Goal: Information Seeking & Learning: Find specific fact

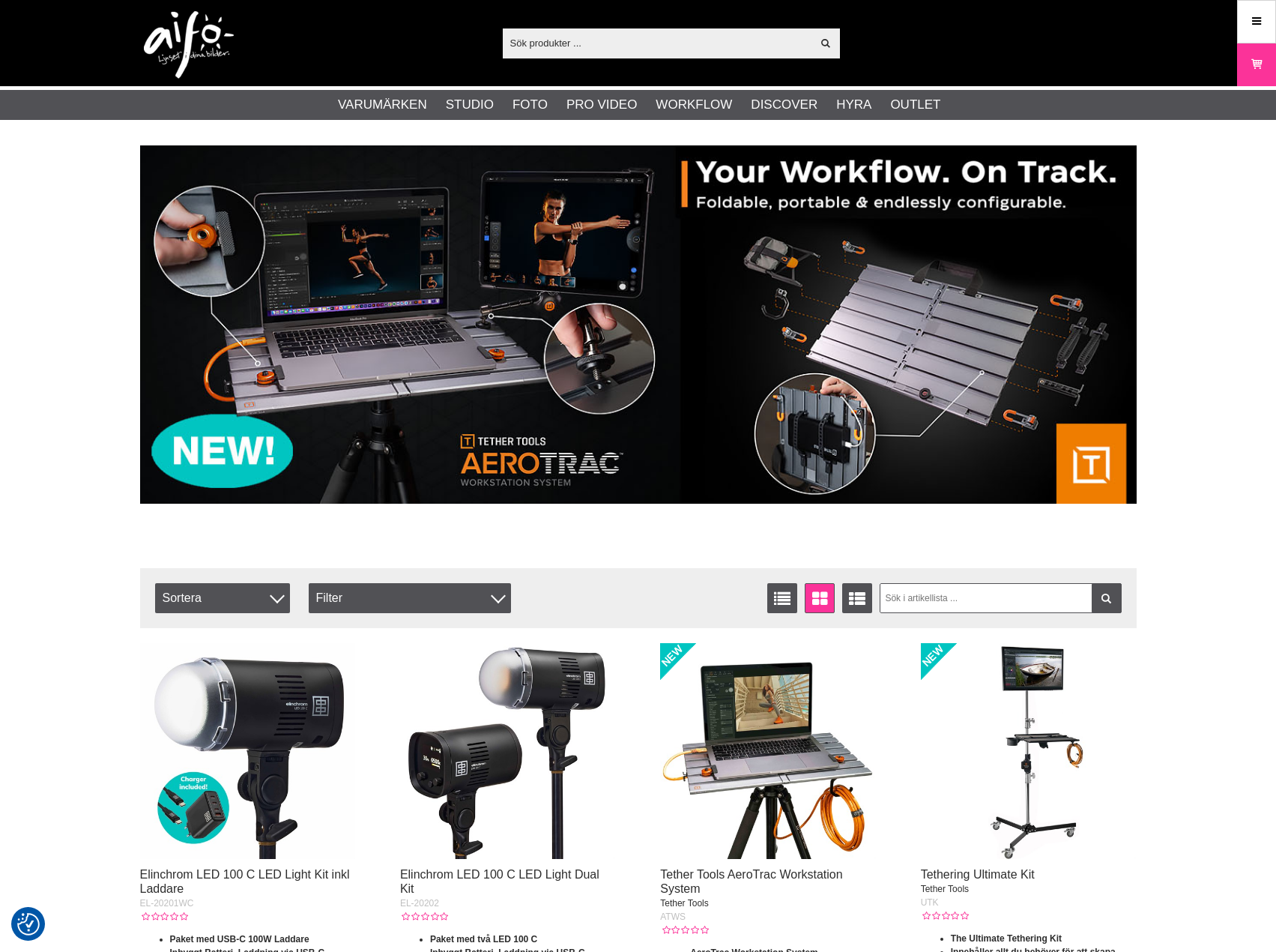
click at [625, 48] on input "text" at bounding box center [658, 43] width 310 height 23
paste input "Glasfilter ND 1.2 4X5.65"
type input "Glasfilter ND 1.2 4X5.65"
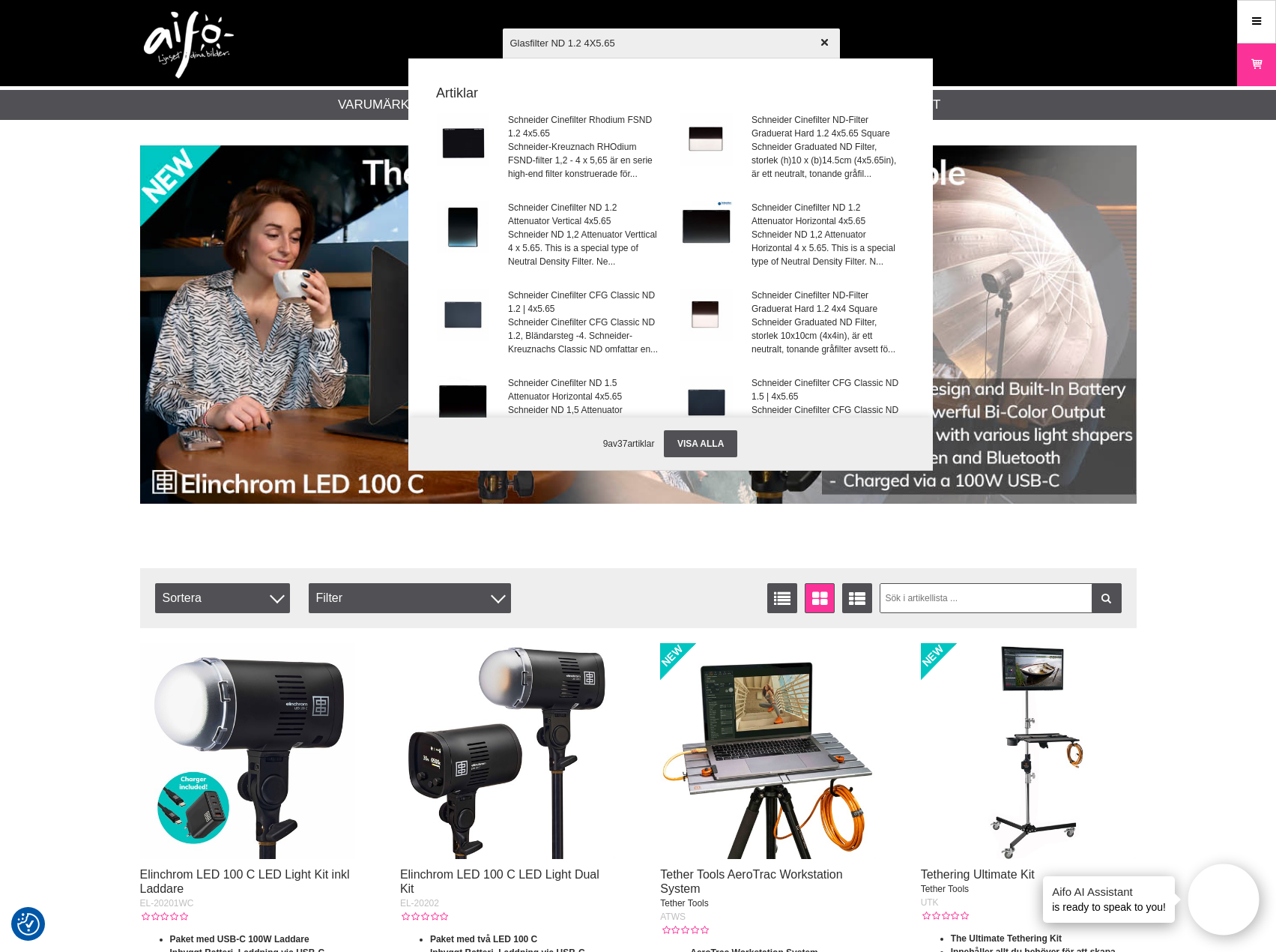
click at [638, 41] on input "Glasfilter ND 1.2 4X5.65" at bounding box center [671, 43] width 337 height 53
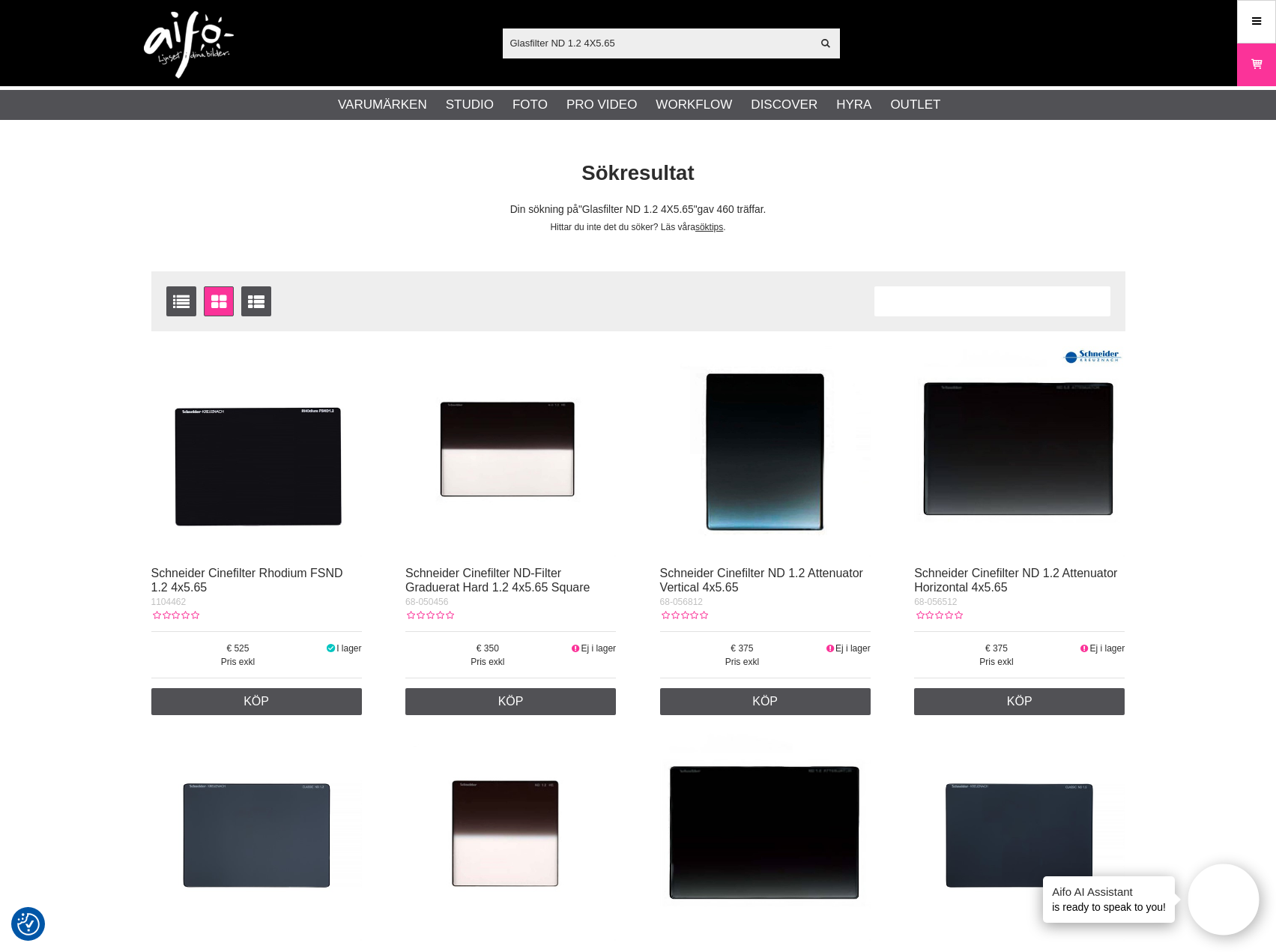
click at [558, 47] on input "Glasfilter ND 1.2 4X5.65" at bounding box center [658, 43] width 310 height 23
paste input "4012240010387"
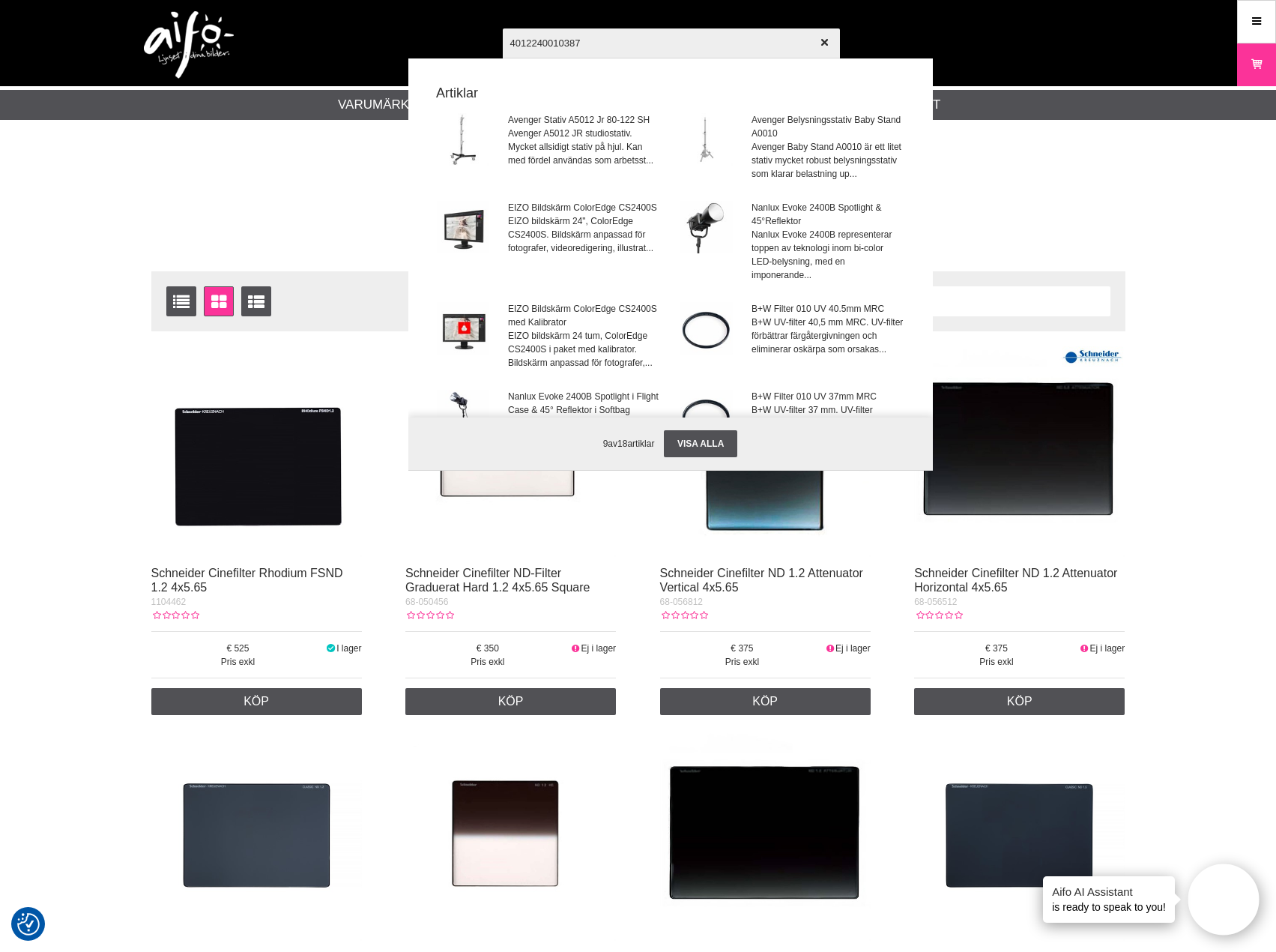
click at [525, 36] on input "4012240010387" at bounding box center [671, 43] width 337 height 53
paste input "1082331"
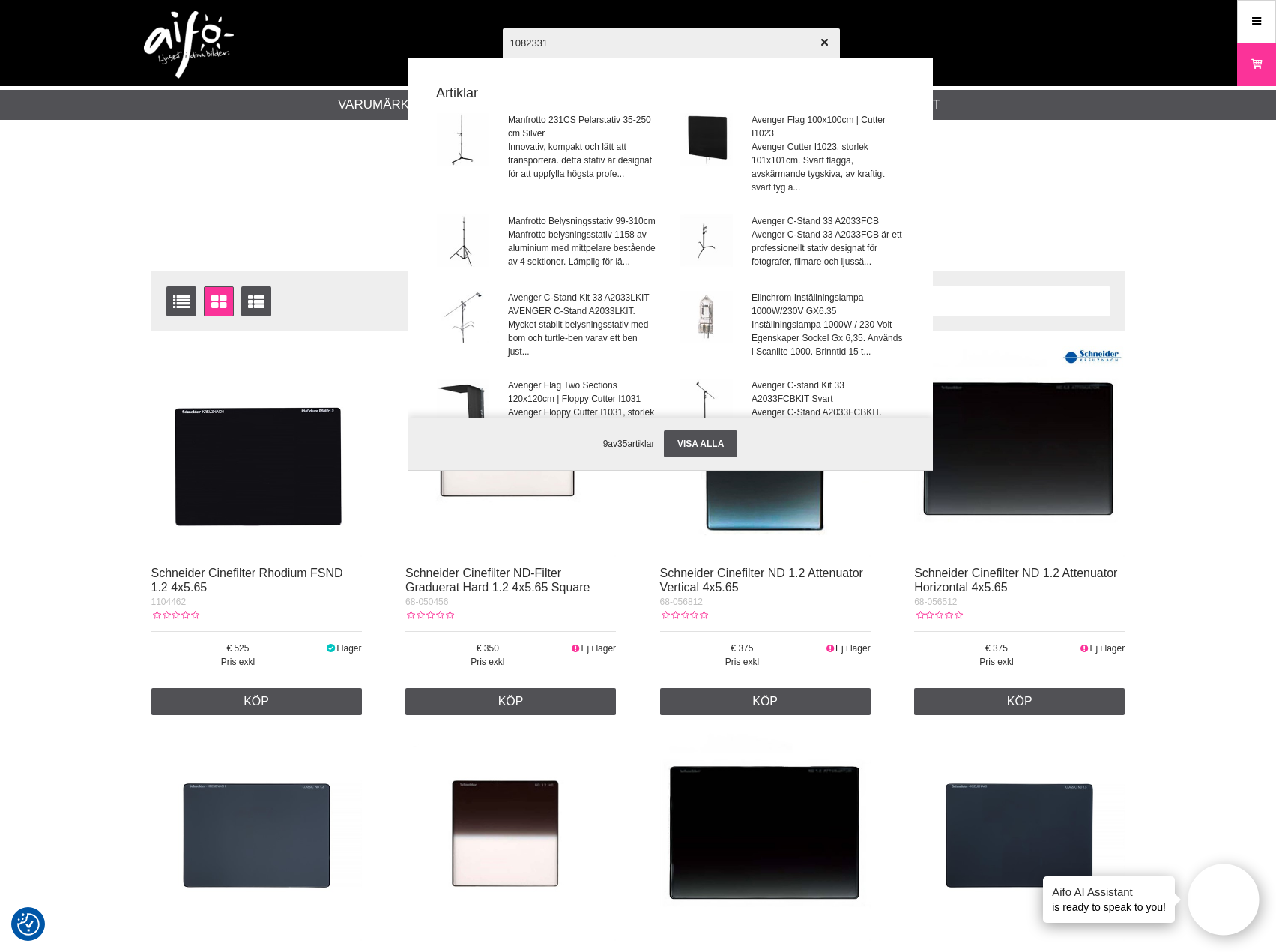
type input "1082331"
click at [192, 209] on div at bounding box center [638, 476] width 1276 height 952
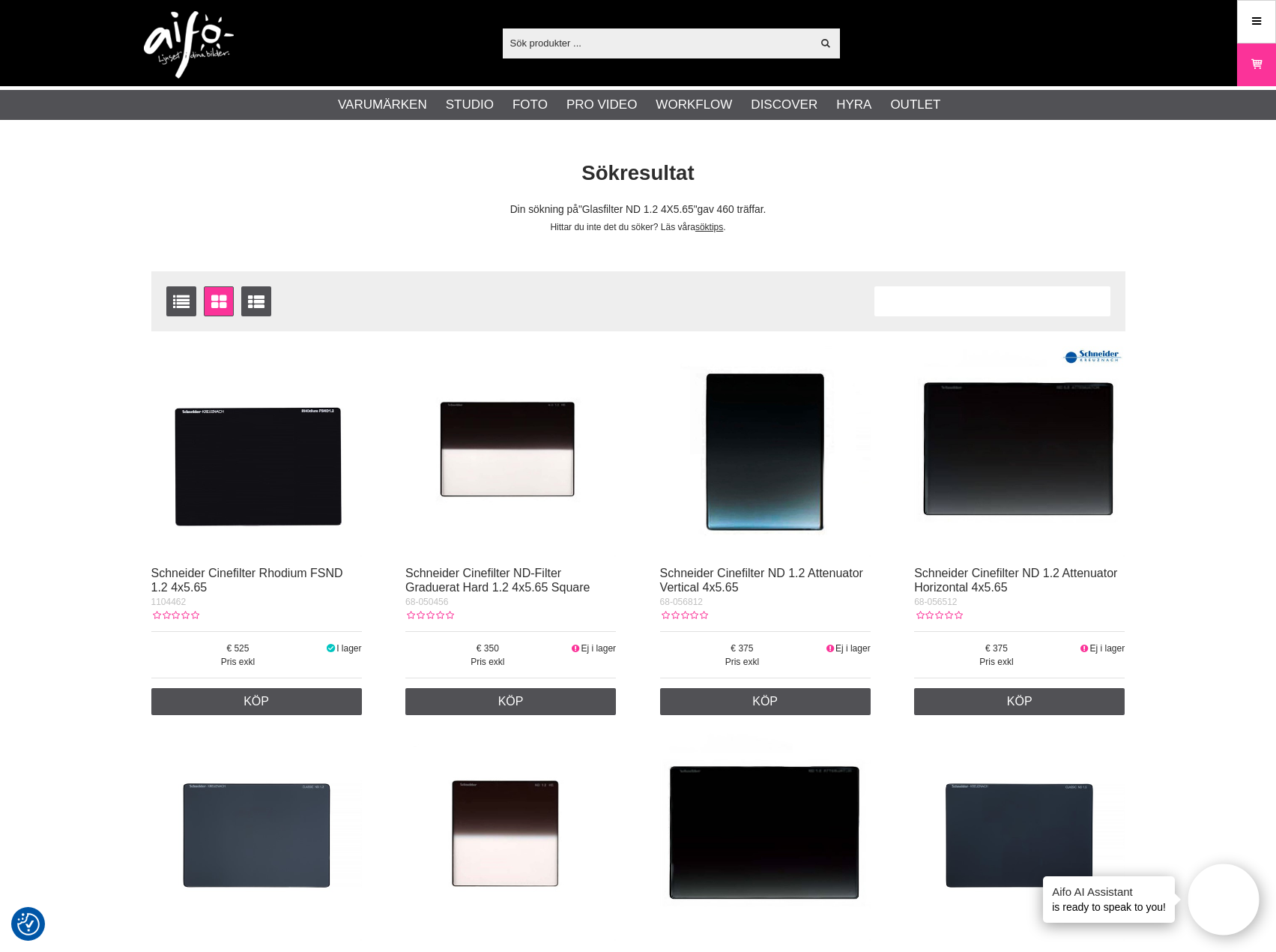
click at [293, 515] on img at bounding box center [257, 451] width 211 height 211
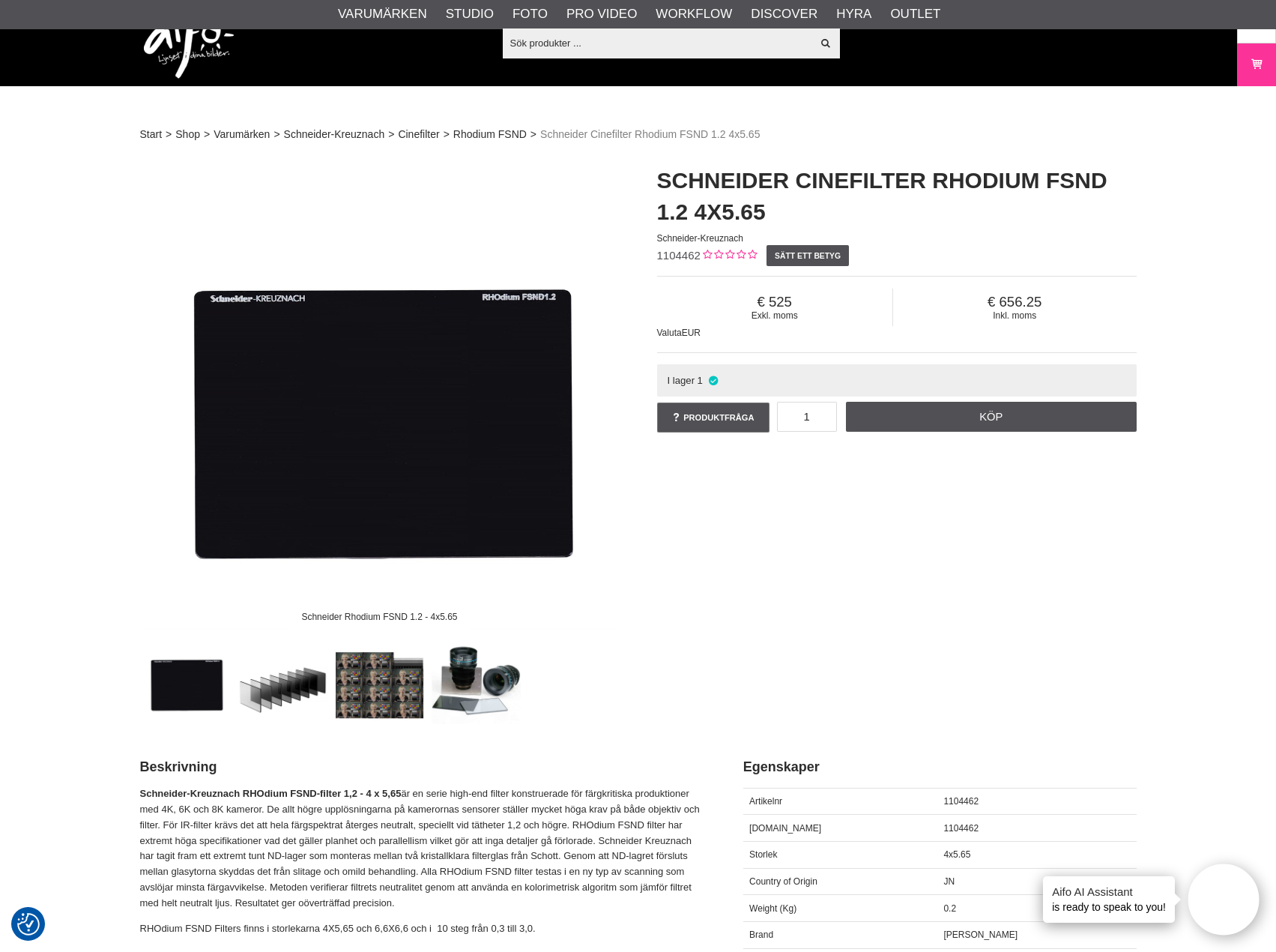
scroll to position [225, 0]
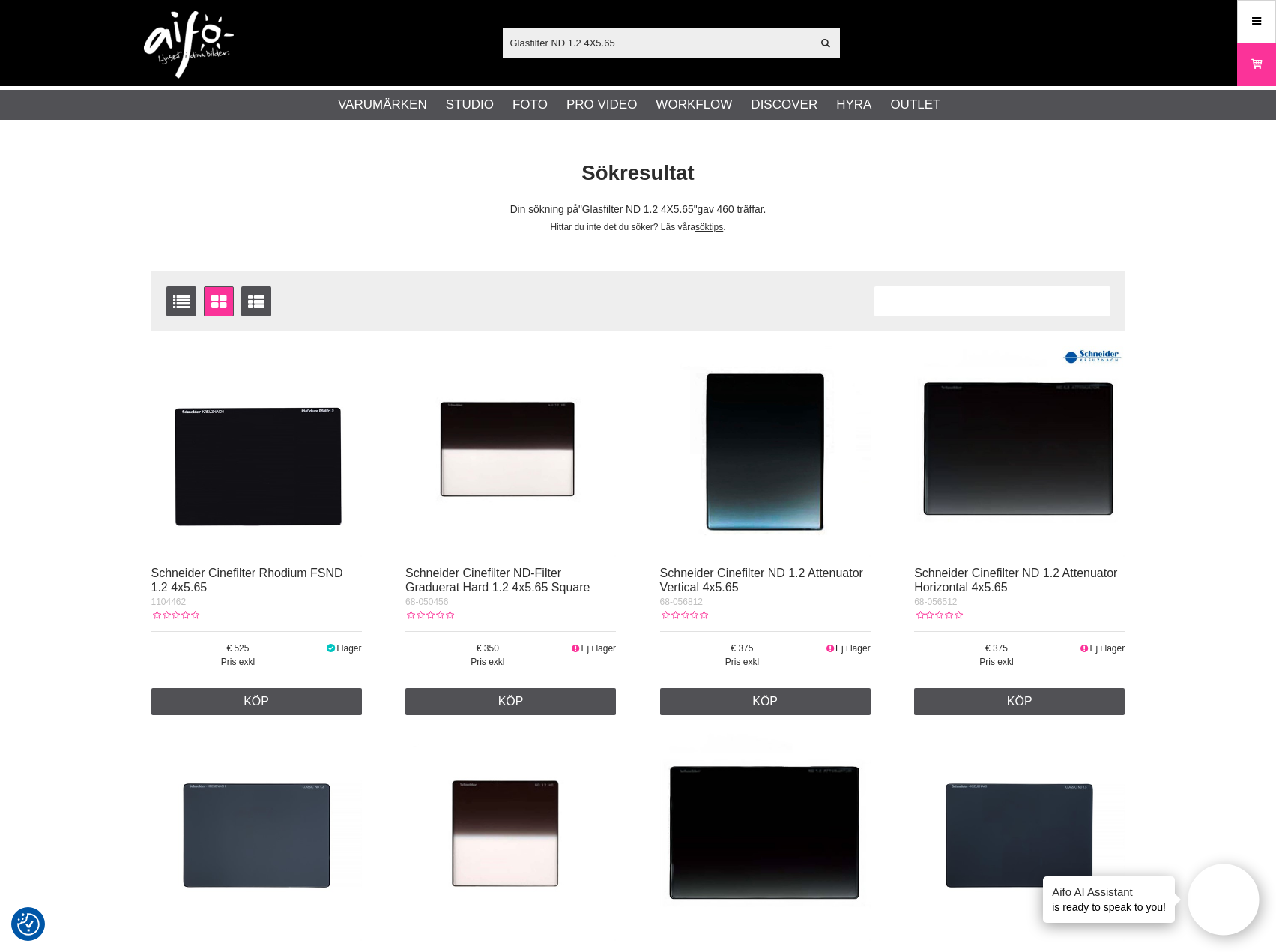
drag, startPoint x: 641, startPoint y: 40, endPoint x: 170, endPoint y: 19, distance: 471.5
click at [232, 24] on div "Glasfilter ND 1.2 4X5.65 Visa alla Artiklar Kategorier av artiklar Din sökning …" at bounding box center [638, 43] width 1019 height 86
paste input "68-041256"
type input "68-041256"
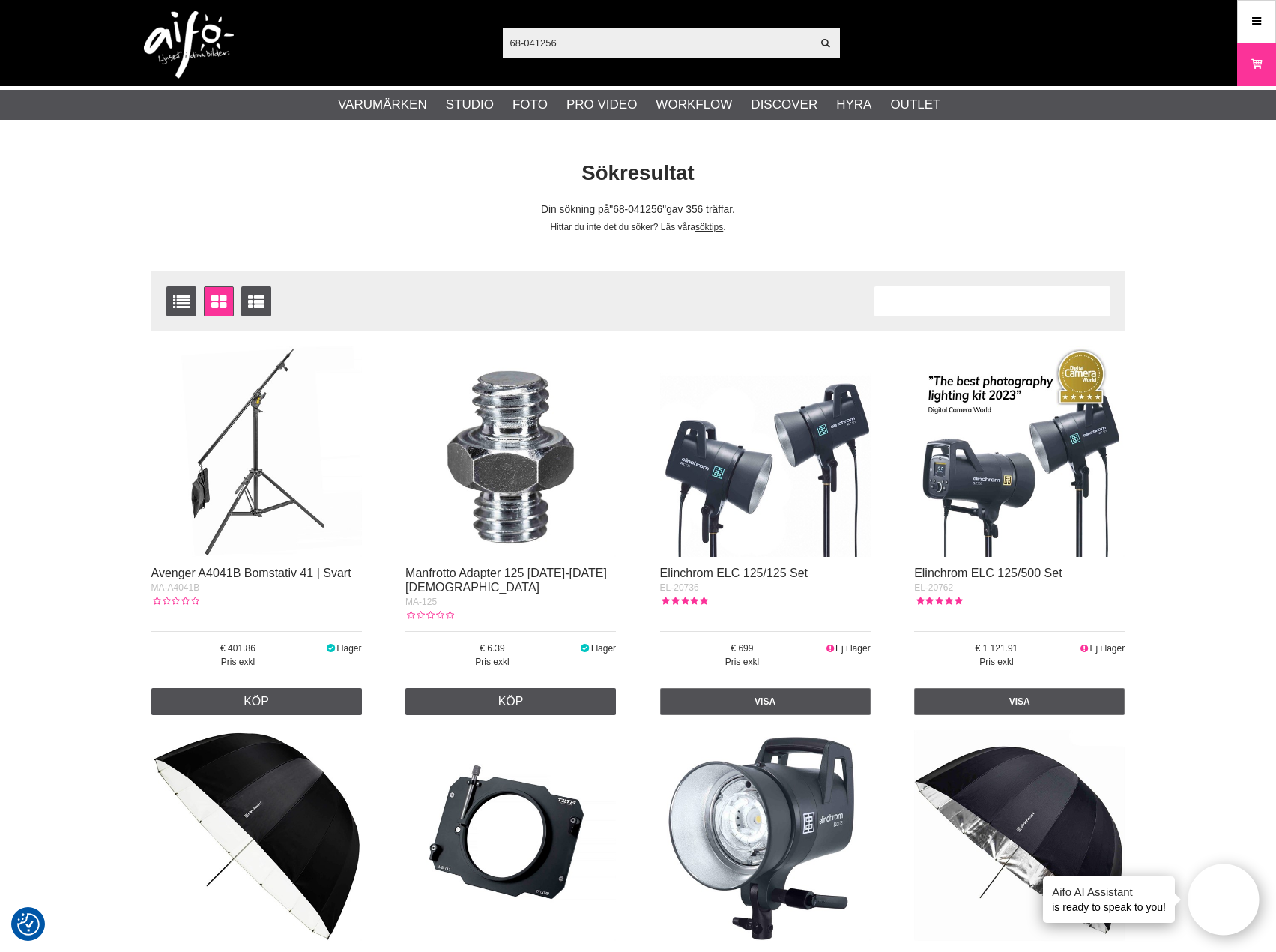
click at [172, 915] on img at bounding box center [257, 836] width 211 height 211
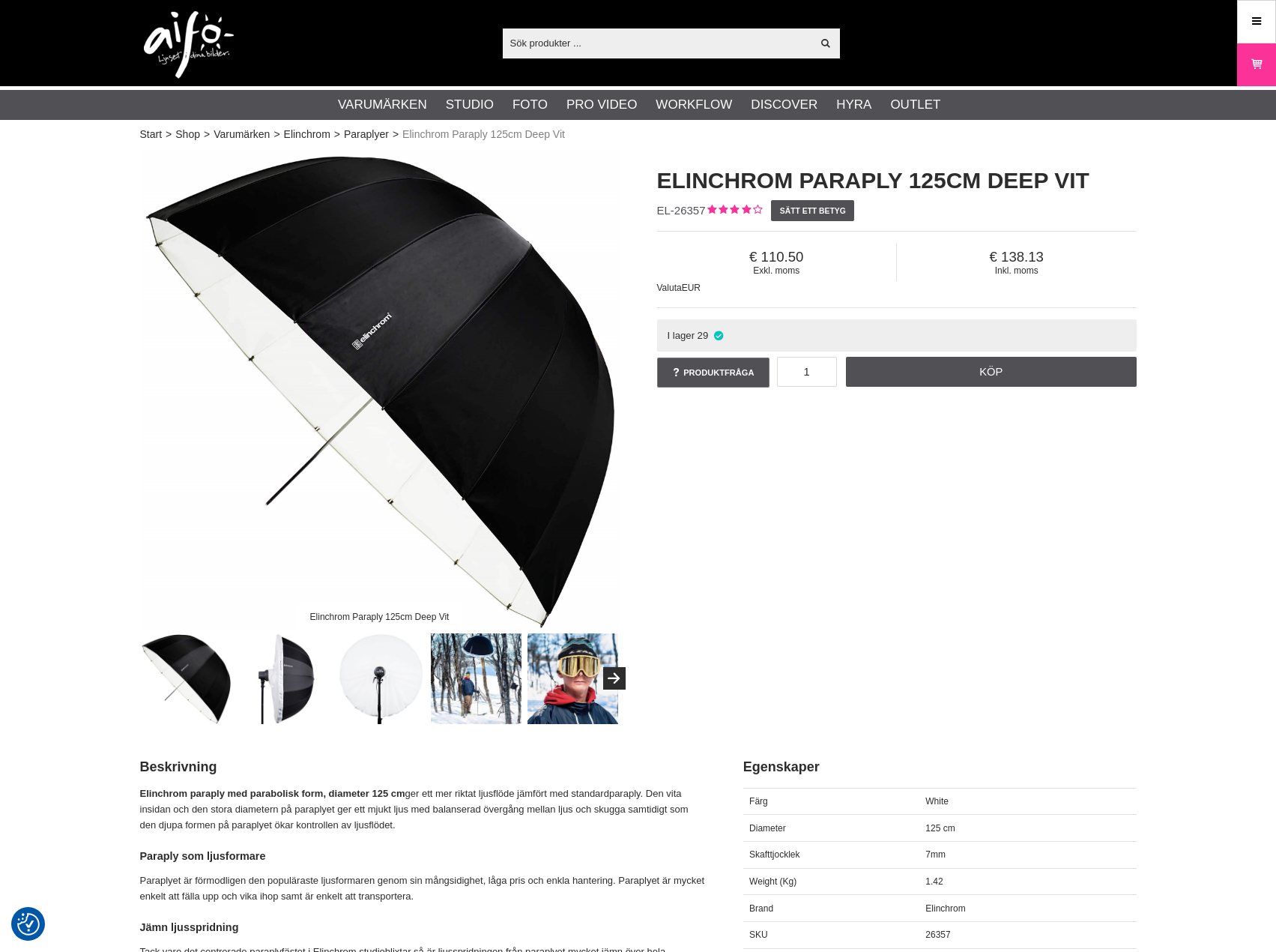
click at [602, 41] on input "text" at bounding box center [658, 43] width 310 height 23
paste input "68-041256"
type input "68-041256"
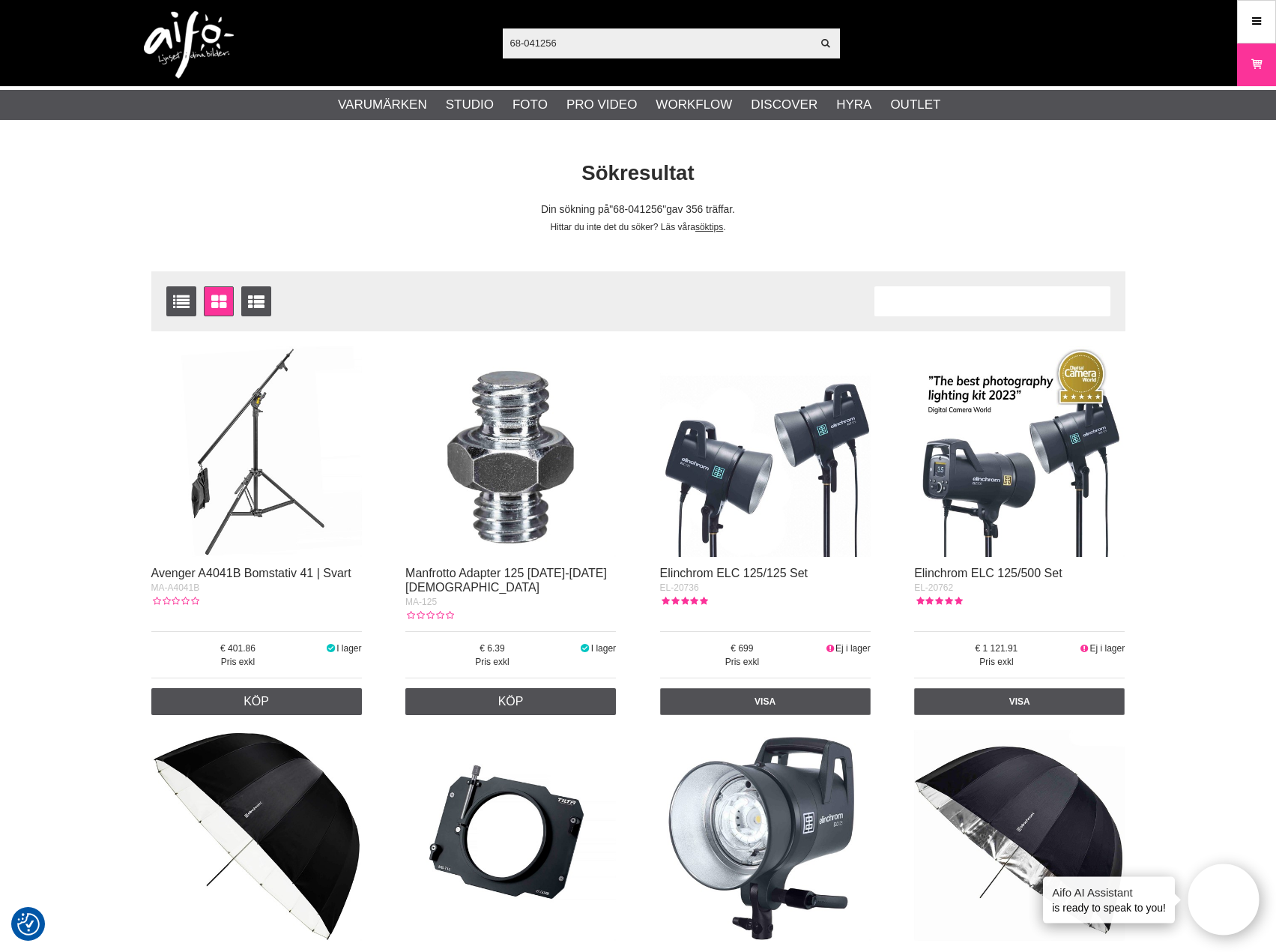
drag, startPoint x: 603, startPoint y: 42, endPoint x: 35, endPoint y: 33, distance: 568.1
click at [39, 33] on div "68-041256 Visa alla Artiklar Kategorier av artiklar Din sökning på gav inga trä…" at bounding box center [638, 43] width 1276 height 86
click at [683, 45] on input "68-041256" at bounding box center [658, 43] width 310 height 23
drag, startPoint x: 695, startPoint y: 36, endPoint x: 517, endPoint y: 37, distance: 178.0
click at [459, 41] on div "68-041256 Visa alla Artiklar Kategorier av artiklar Din sökning på gav inga trä…" at bounding box center [638, 43] width 1019 height 86
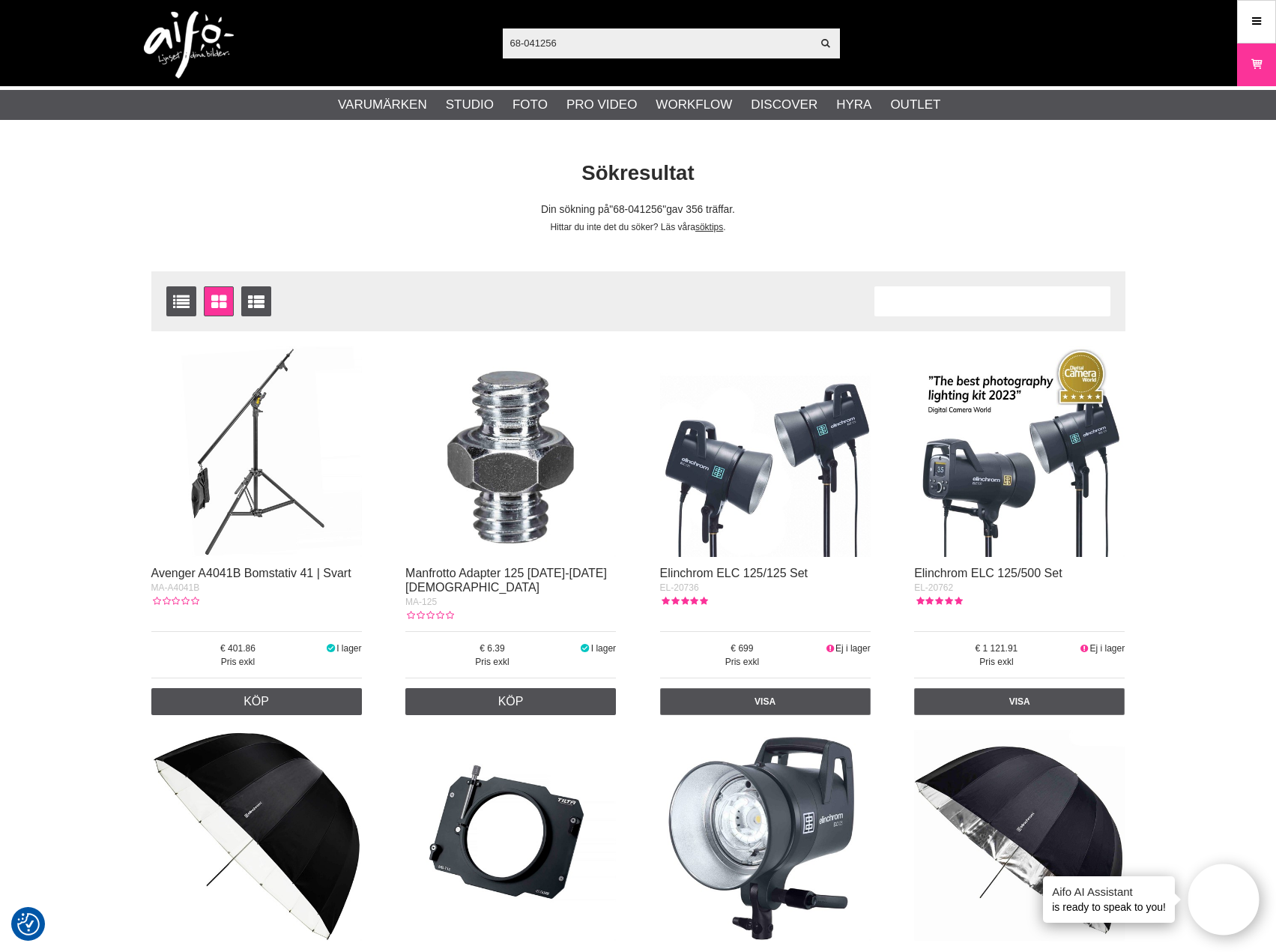
paste input "ND 1.2 4X5.65"
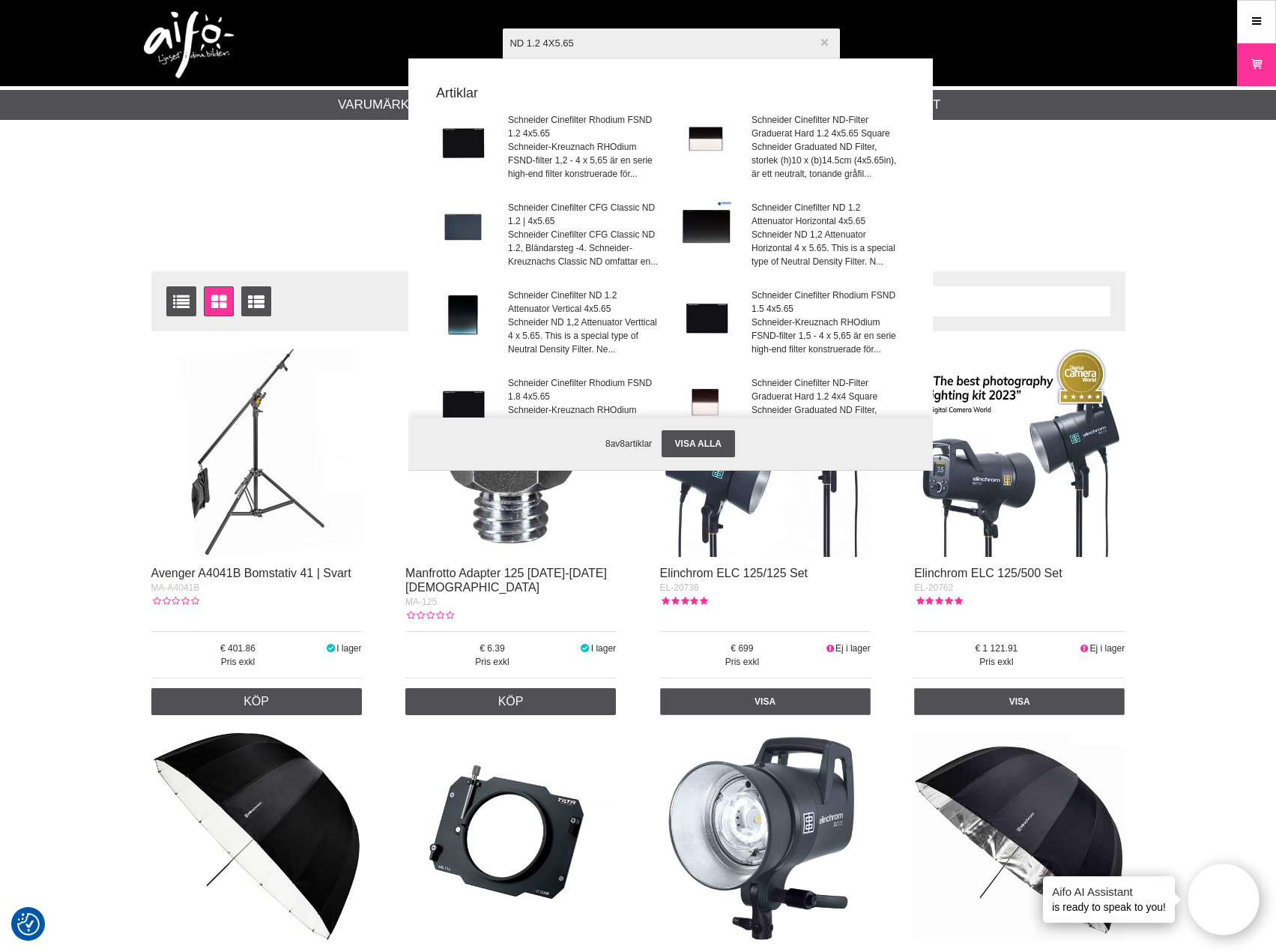
type input "ND 1.2 4X5.65"
click at [829, 41] on icon "button" at bounding box center [826, 43] width 11 height 11
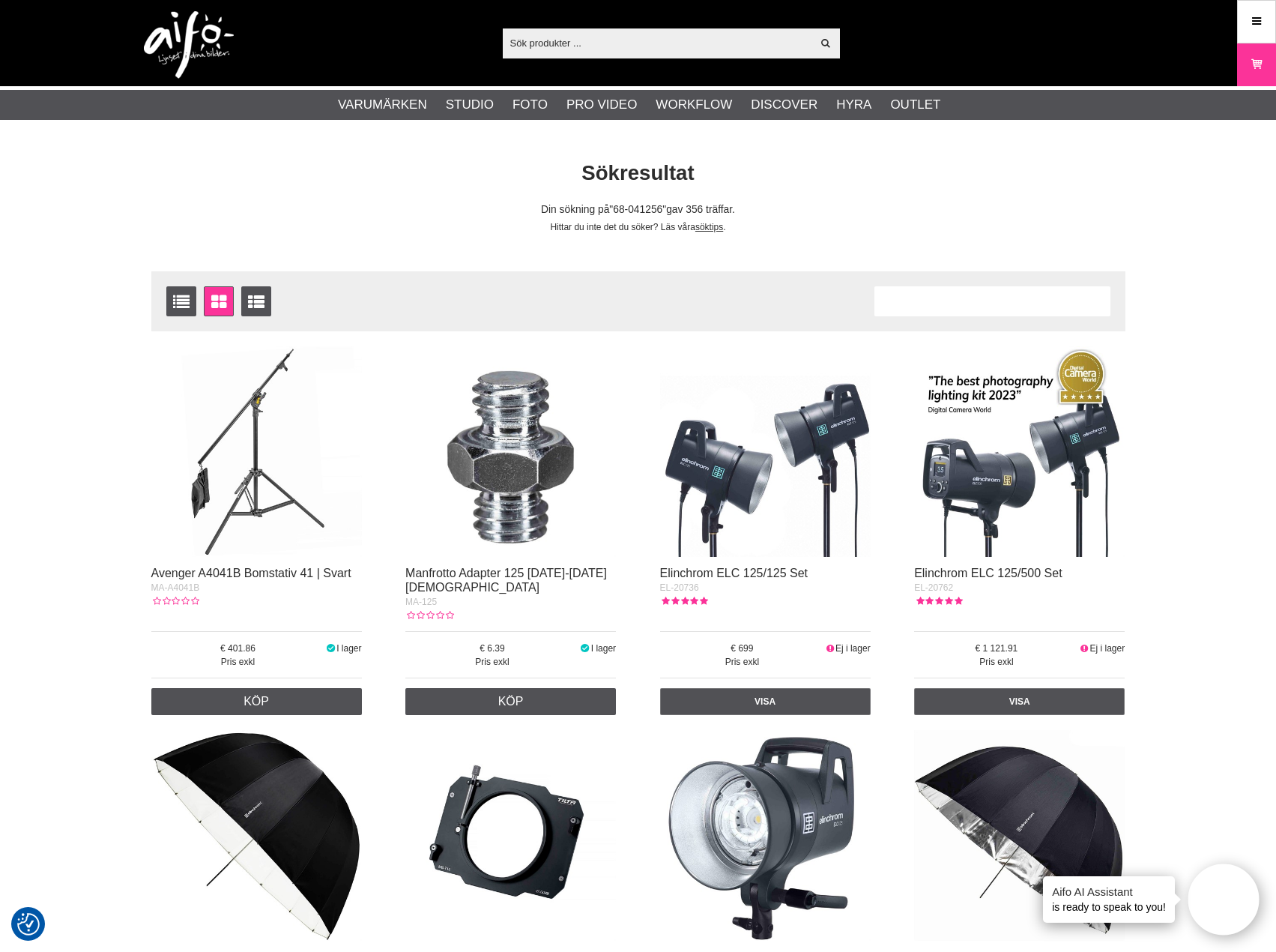
click at [610, 40] on input "text" at bounding box center [658, 43] width 310 height 23
paste input "ND 1.2 4X5.65"
type input "ND 1.2 4X5.65"
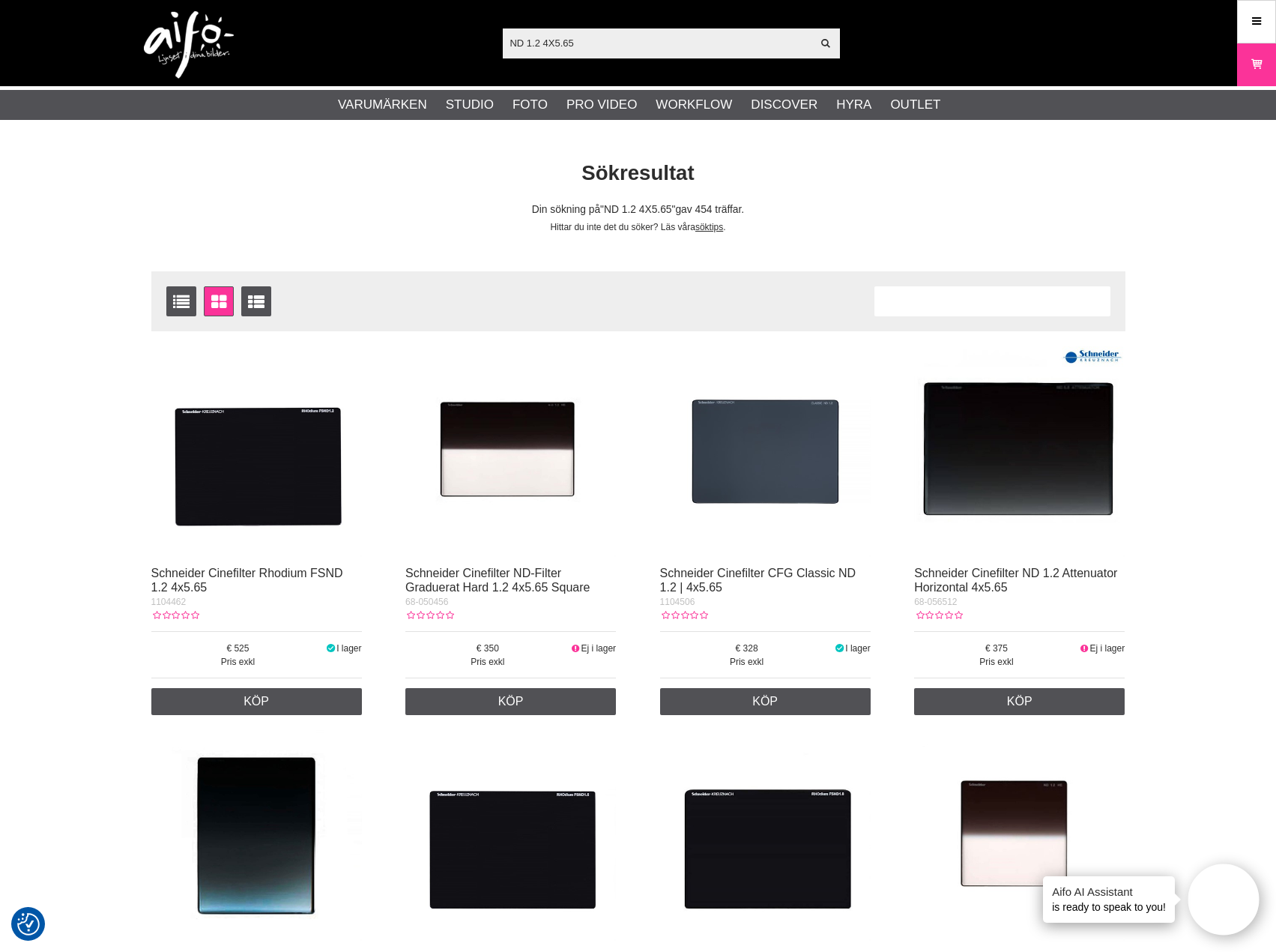
scroll to position [75, 0]
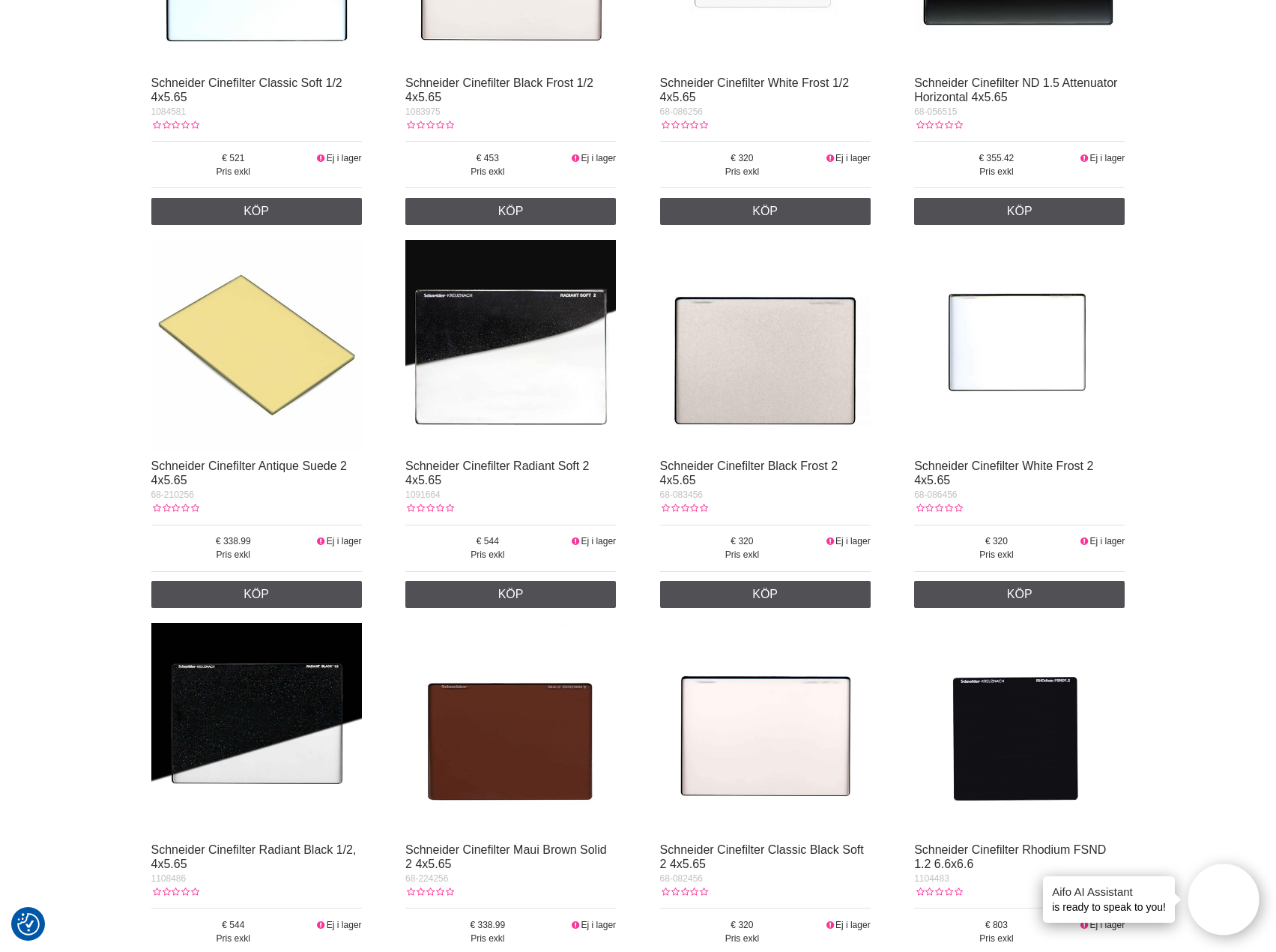
scroll to position [0, 0]
